Goal: Find specific page/section: Find specific page/section

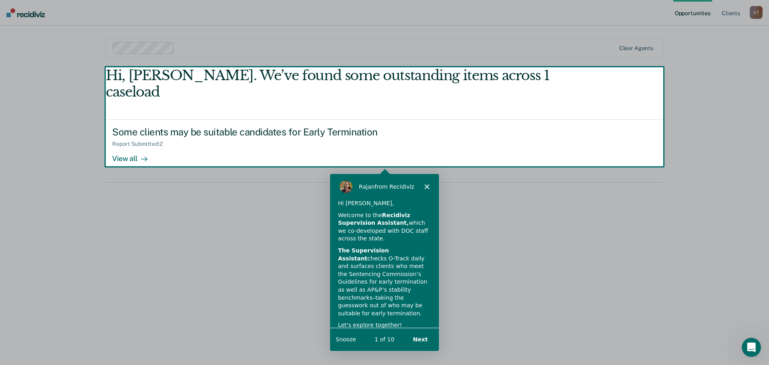
click at [126, 141] on div "Product tour overlay" at bounding box center [384, 182] width 769 height 365
click at [141, 141] on div "Product tour overlay" at bounding box center [384, 182] width 769 height 365
click at [129, 141] on div "Product tour overlay" at bounding box center [384, 182] width 769 height 365
click at [424, 339] on button "Next" at bounding box center [420, 339] width 31 height 16
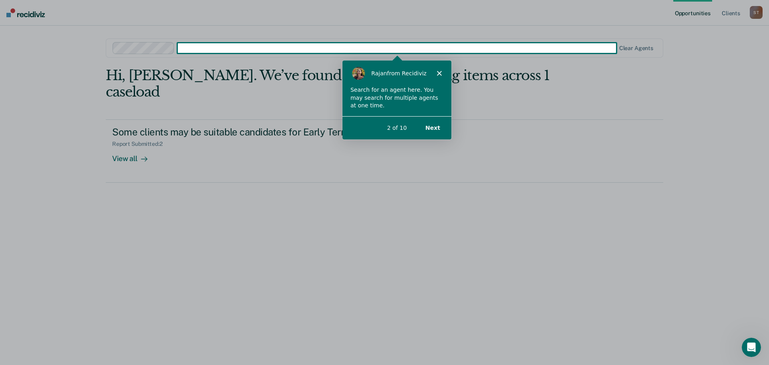
click at [437, 131] on button "Next" at bounding box center [432, 127] width 31 height 16
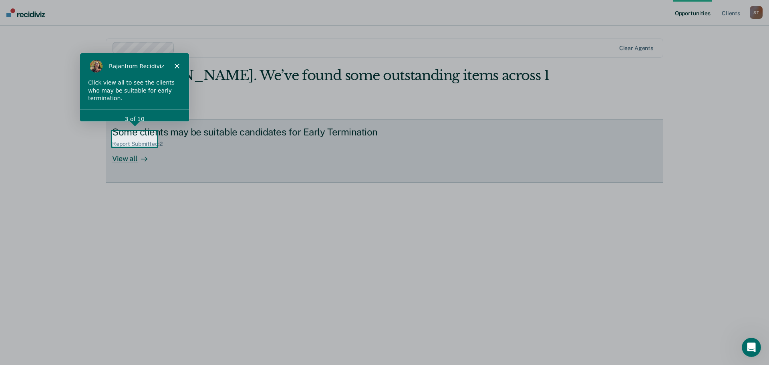
click at [125, 147] on div "View all" at bounding box center [134, 155] width 45 height 16
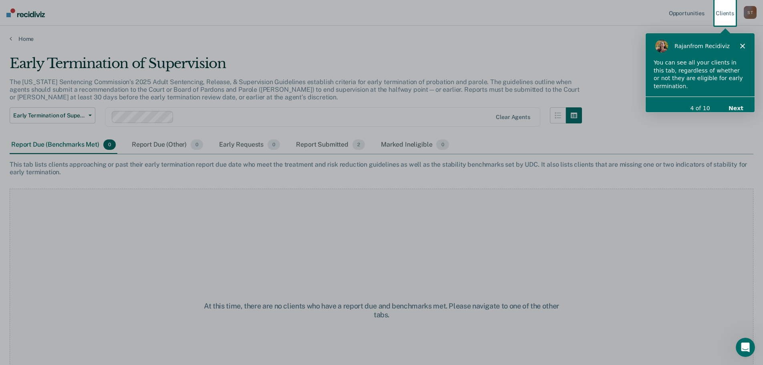
click at [329, 143] on div "Product tour overlay" at bounding box center [381, 182] width 763 height 365
